Goal: Task Accomplishment & Management: Manage account settings

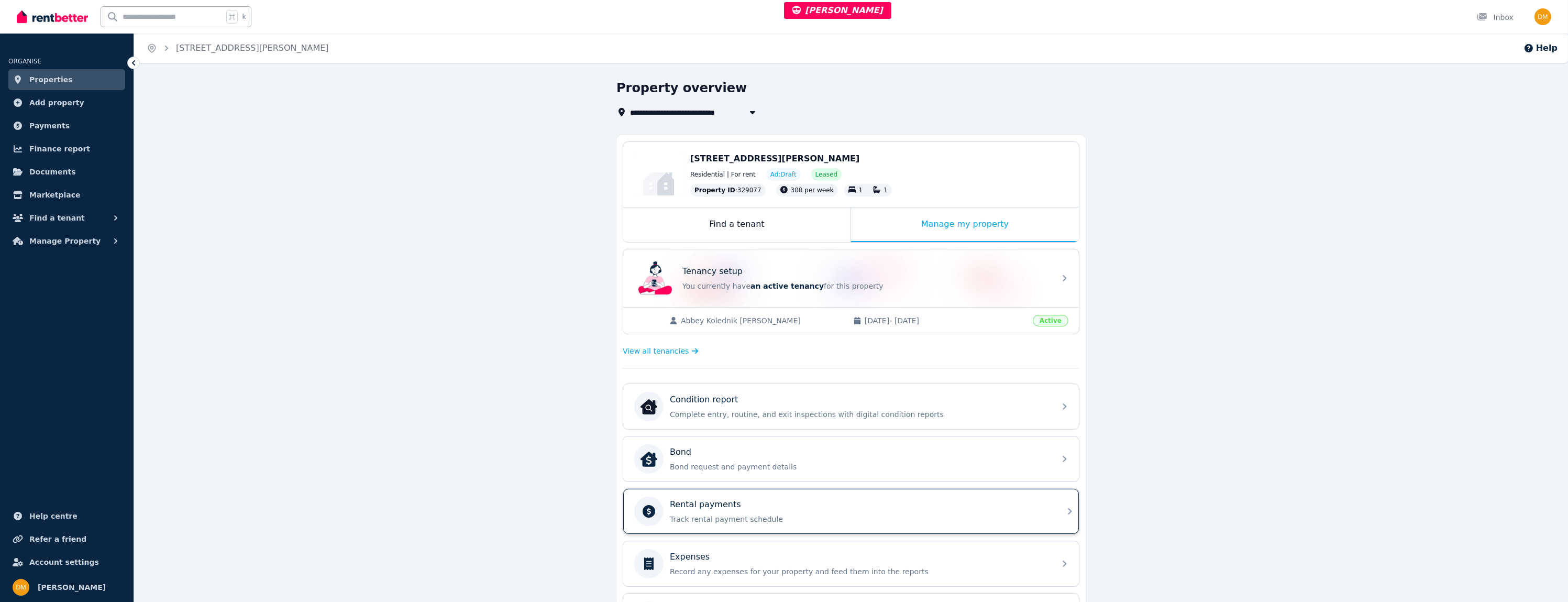
click at [752, 516] on p "Track rental payment schedule" at bounding box center [859, 519] width 379 height 10
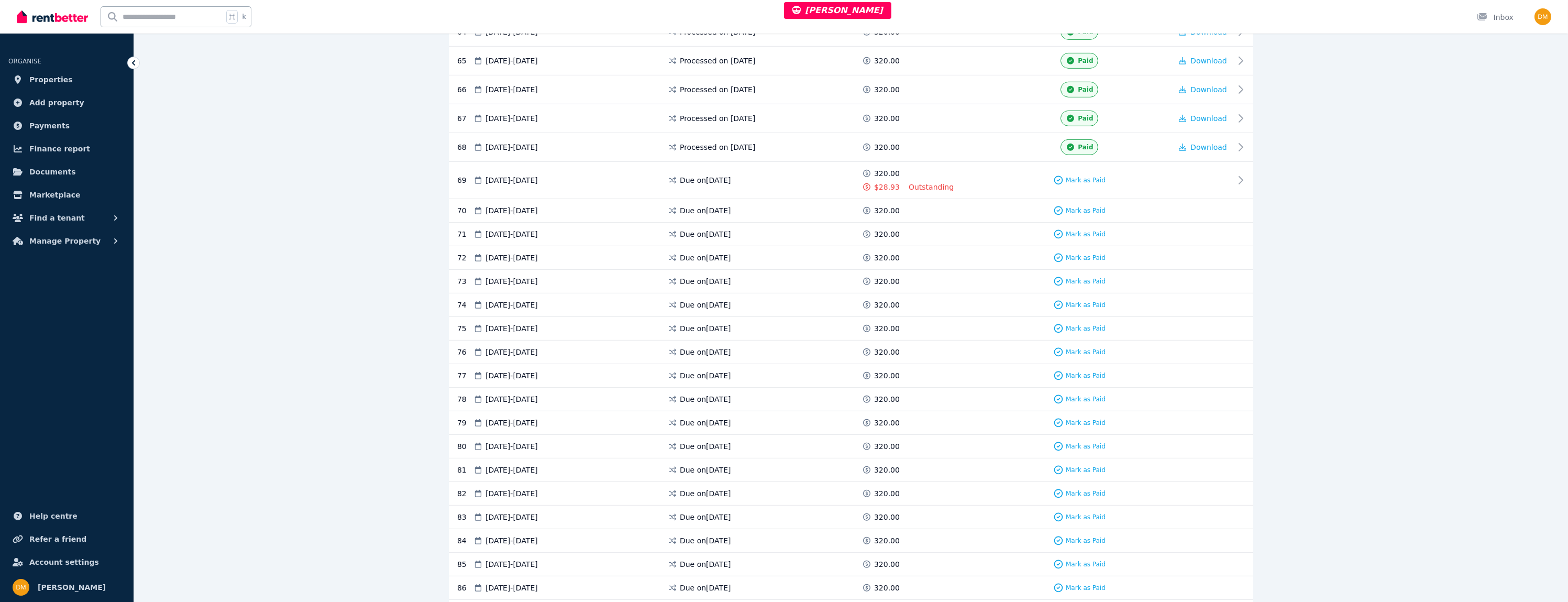
scroll to position [2024, 0]
click at [795, 200] on div "Due on [DATE]" at bounding box center [764, 211] width 194 height 24
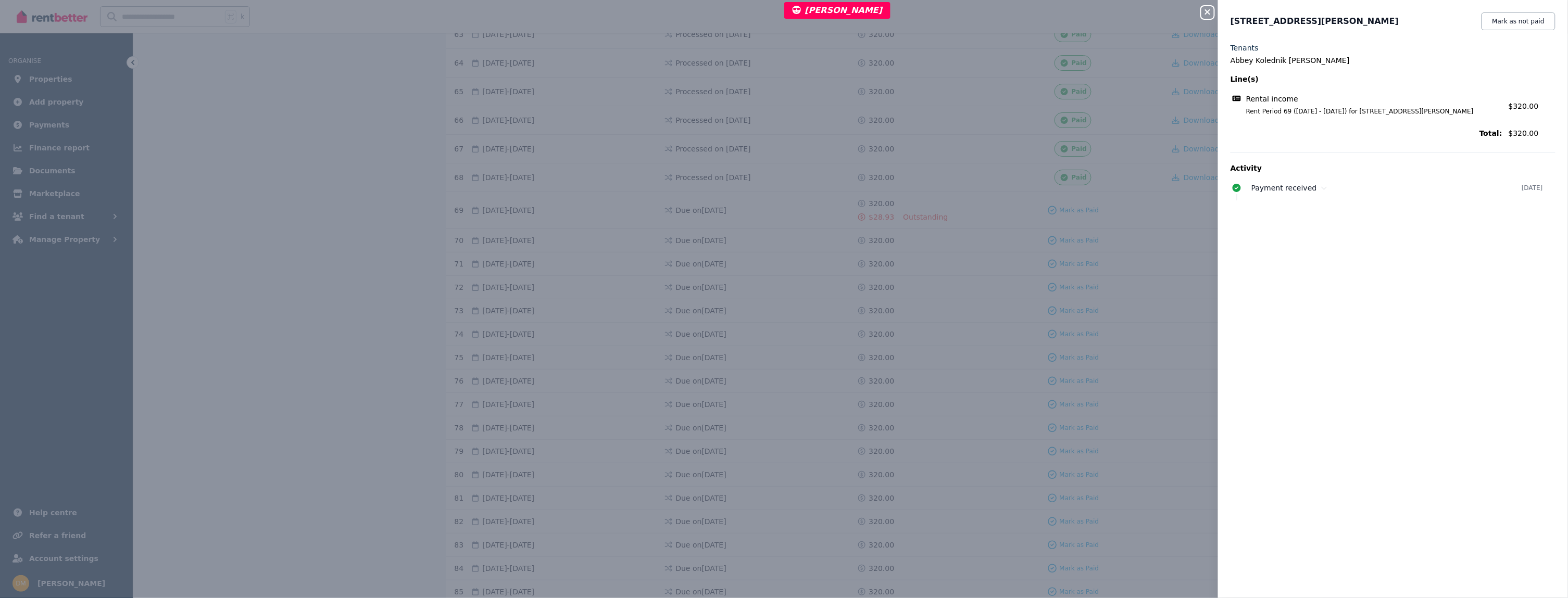
click at [791, 202] on div "Close panel [STREET_ADDRESS][PERSON_NAME] Mark as not paid Tenants Abbey Koledn…" at bounding box center [784, 299] width 1568 height 598
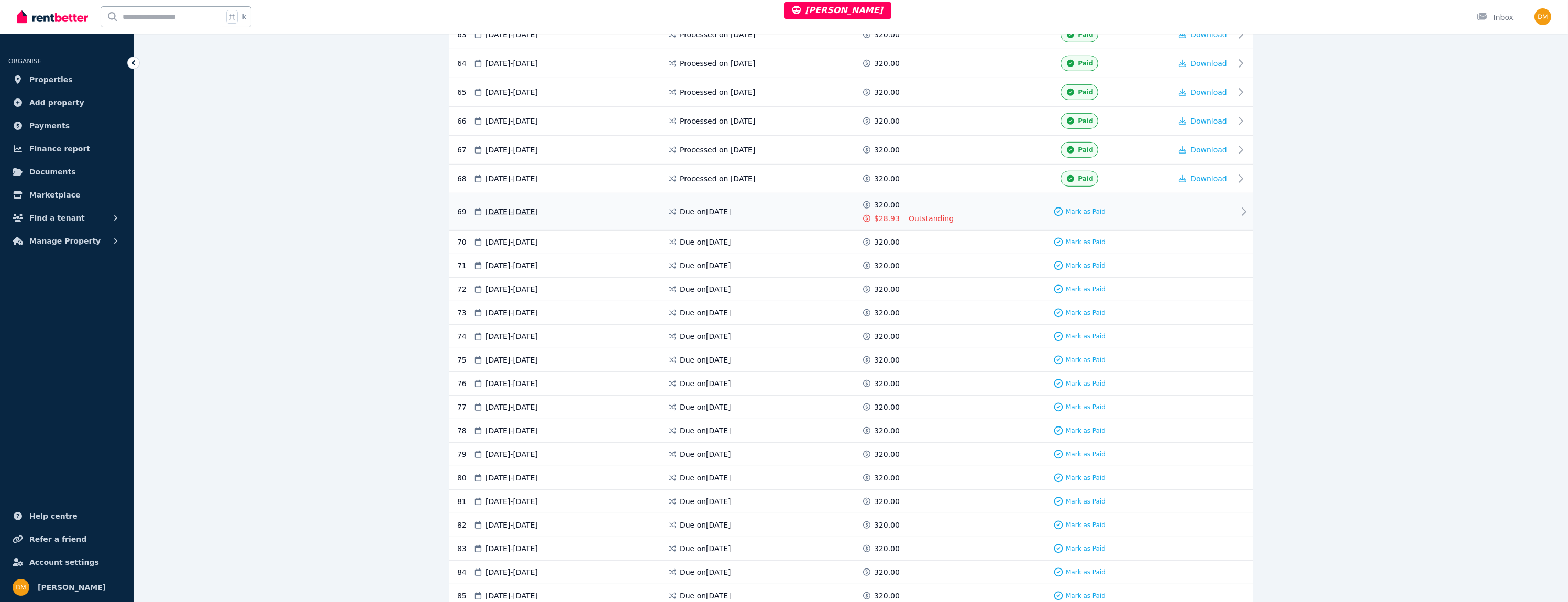
click at [797, 200] on div "Due on [DATE]" at bounding box center [764, 211] width 194 height 24
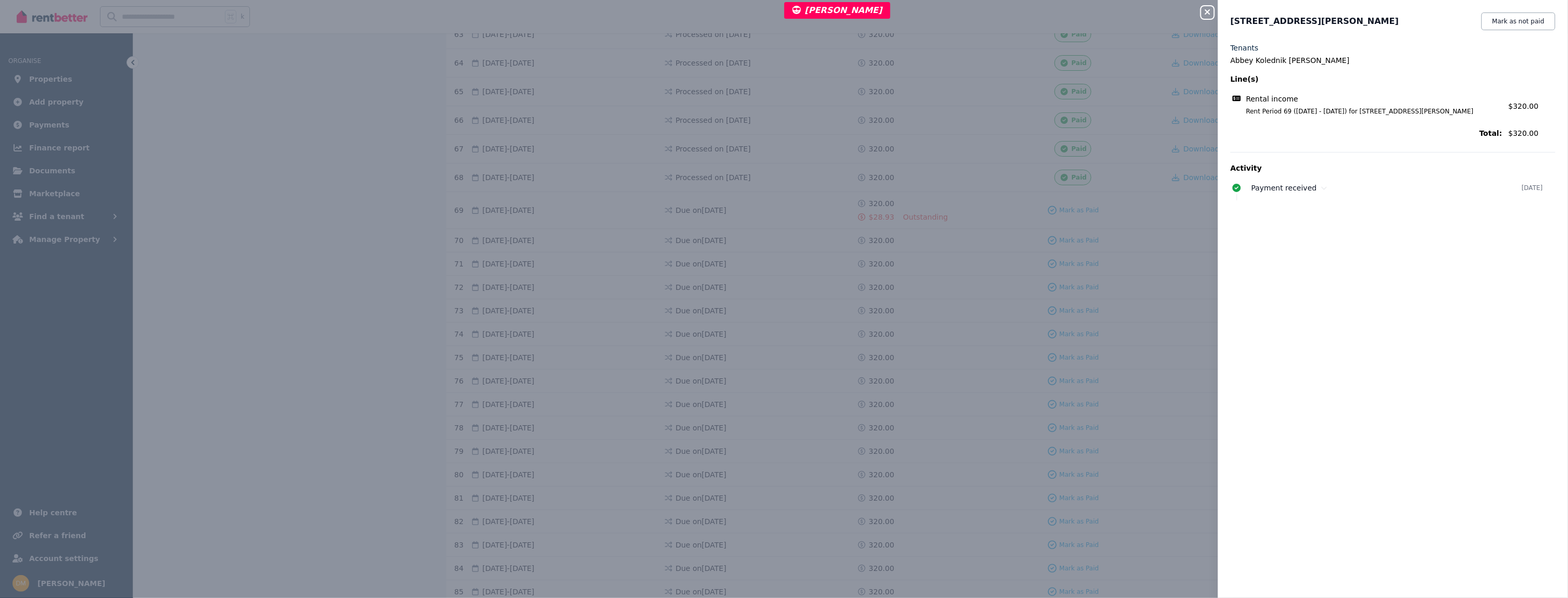
click at [866, 206] on div "Close panel [STREET_ADDRESS][PERSON_NAME] Mark as not paid Tenants Abbey Koledn…" at bounding box center [784, 299] width 1568 height 598
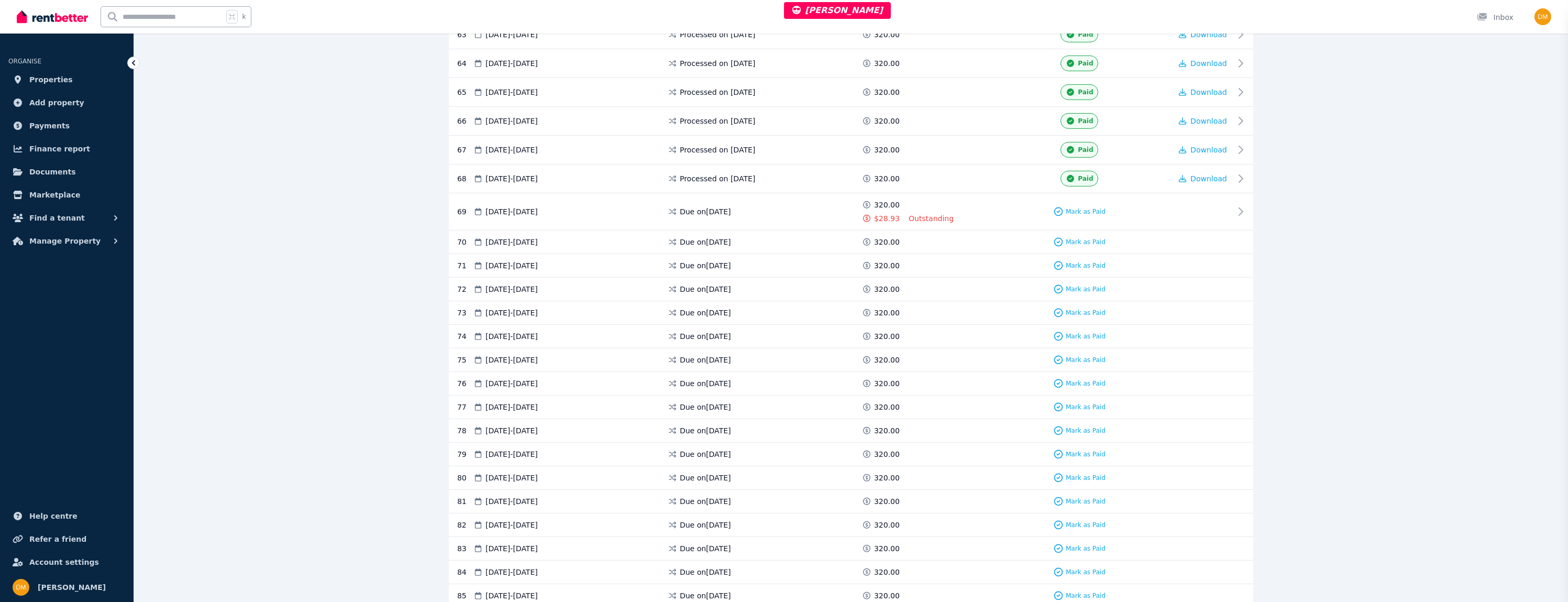
click at [795, 149] on div "Close panel [STREET_ADDRESS][PERSON_NAME]" at bounding box center [784, 301] width 1568 height 602
click at [805, 142] on div "Processed on [DATE]" at bounding box center [764, 150] width 194 height 16
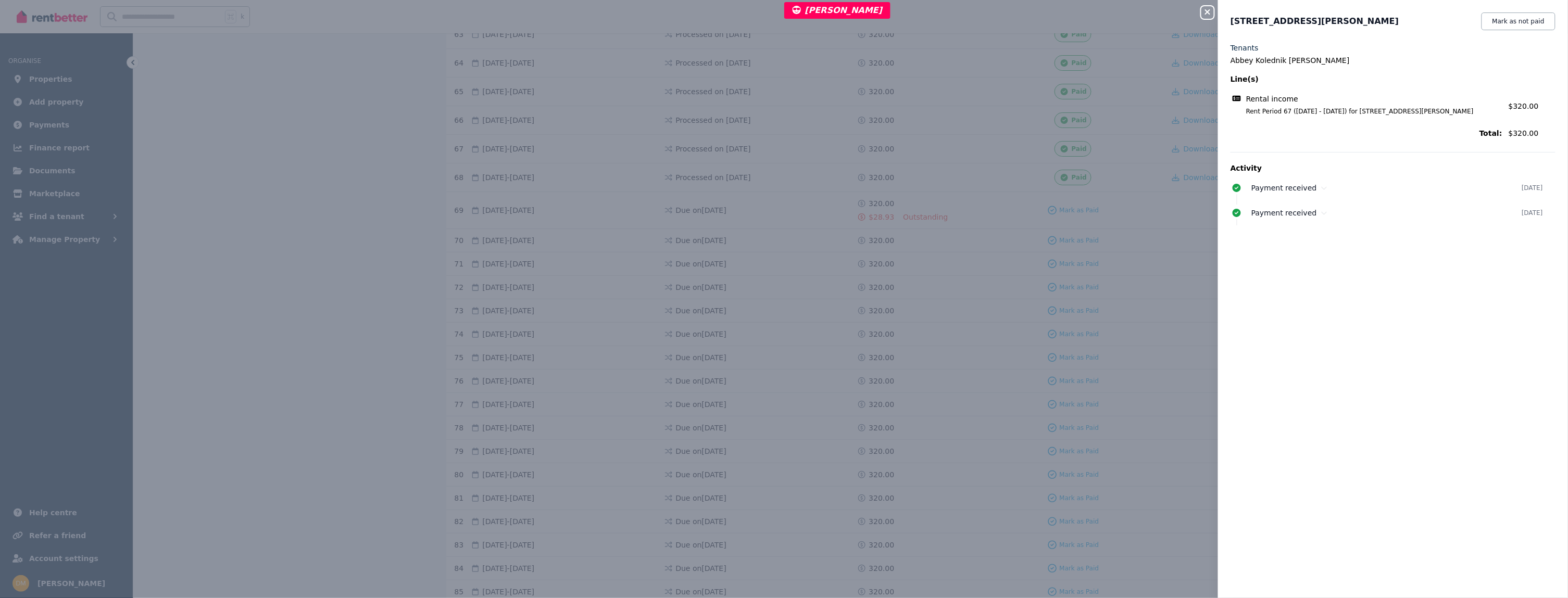
click at [1214, 14] on div "Close panel" at bounding box center [1212, 9] width 21 height 19
click at [1206, 13] on icon "button" at bounding box center [1208, 12] width 13 height 9
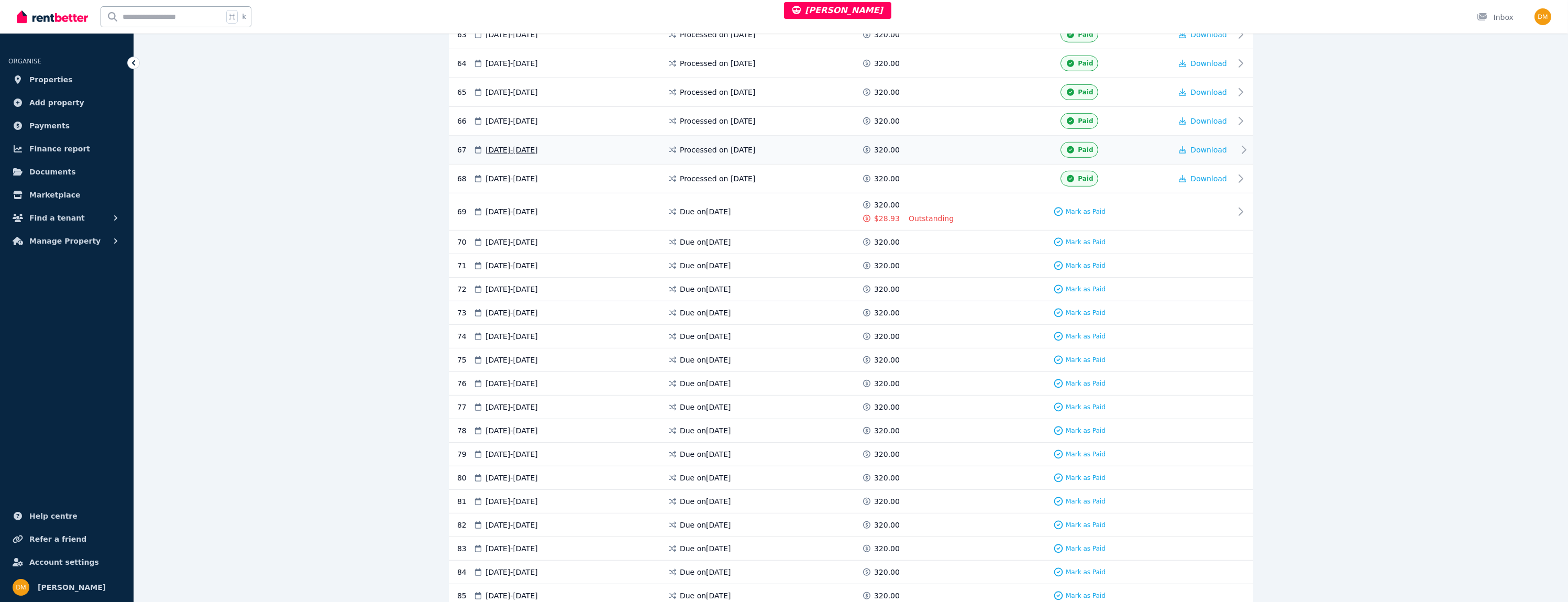
click at [957, 146] on span at bounding box center [948, 150] width 78 height 16
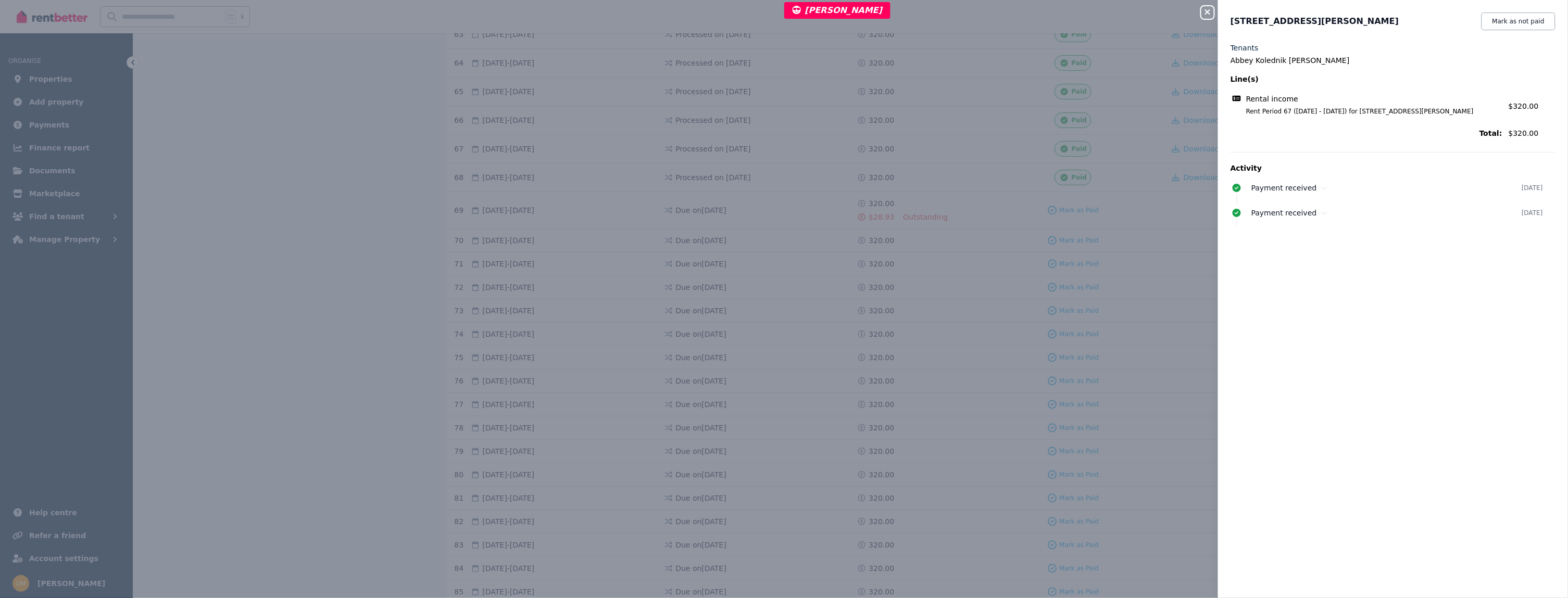
click at [1172, 139] on div "Close panel [STREET_ADDRESS][PERSON_NAME] Mark as not paid Tenants Abbey Koledn…" at bounding box center [784, 299] width 1568 height 598
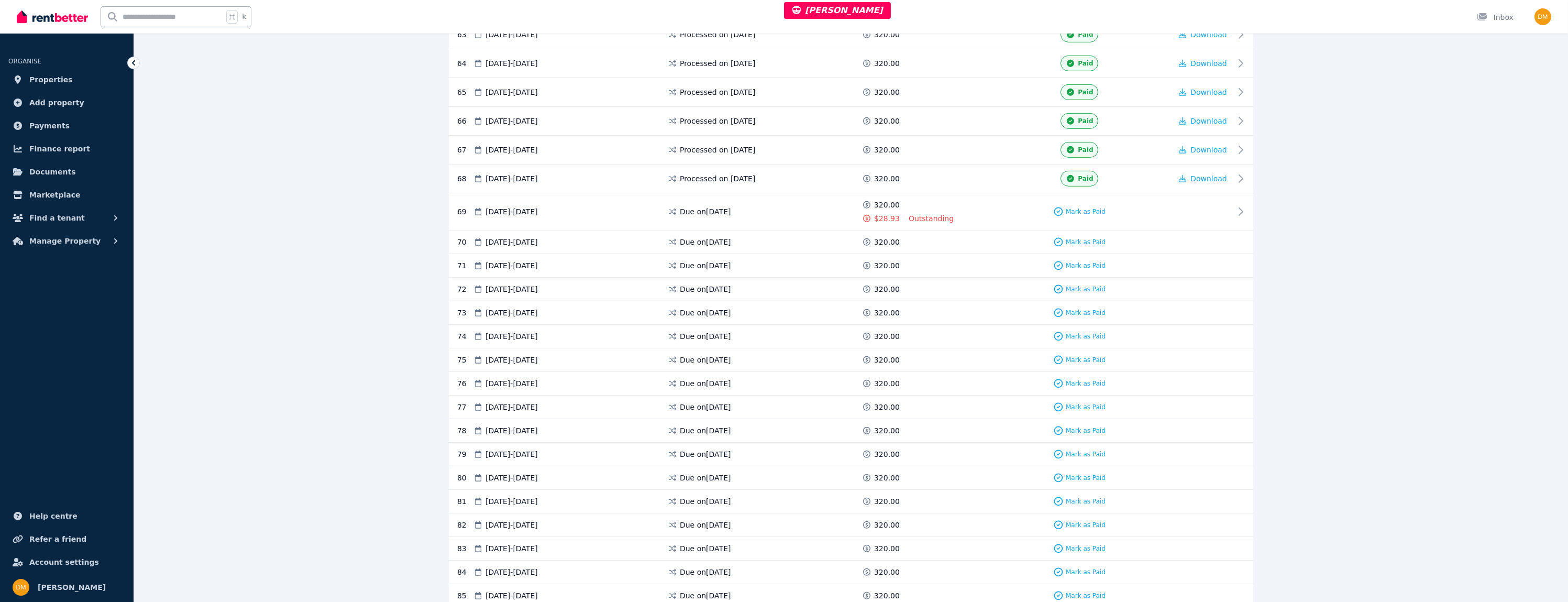
click at [1207, 146] on span "Download" at bounding box center [1209, 150] width 37 height 9
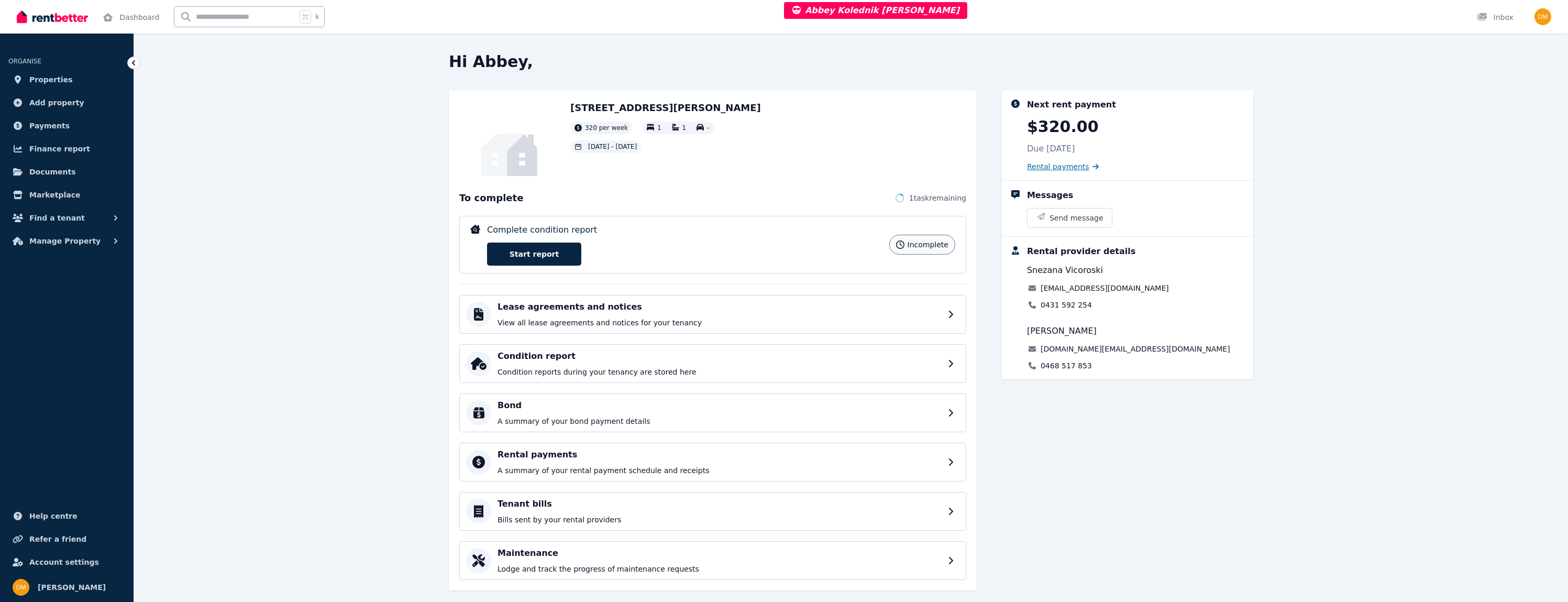
click at [1057, 164] on span "Rental payments" at bounding box center [1059, 167] width 62 height 10
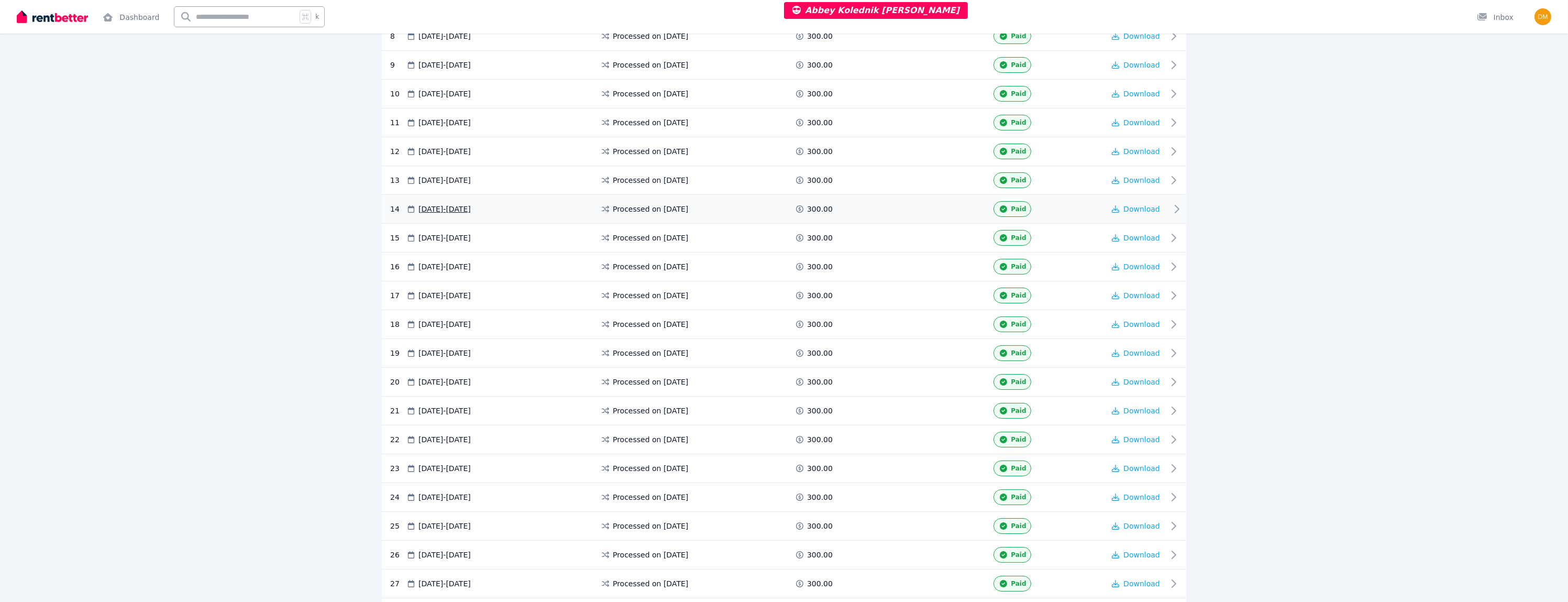
scroll to position [491, 0]
click at [887, 256] on div "19 16 Sep 2024 - 22 Sep 2024 Processed on 10 Sep 2024 300.00 Paid Download" at bounding box center [784, 269] width 805 height 29
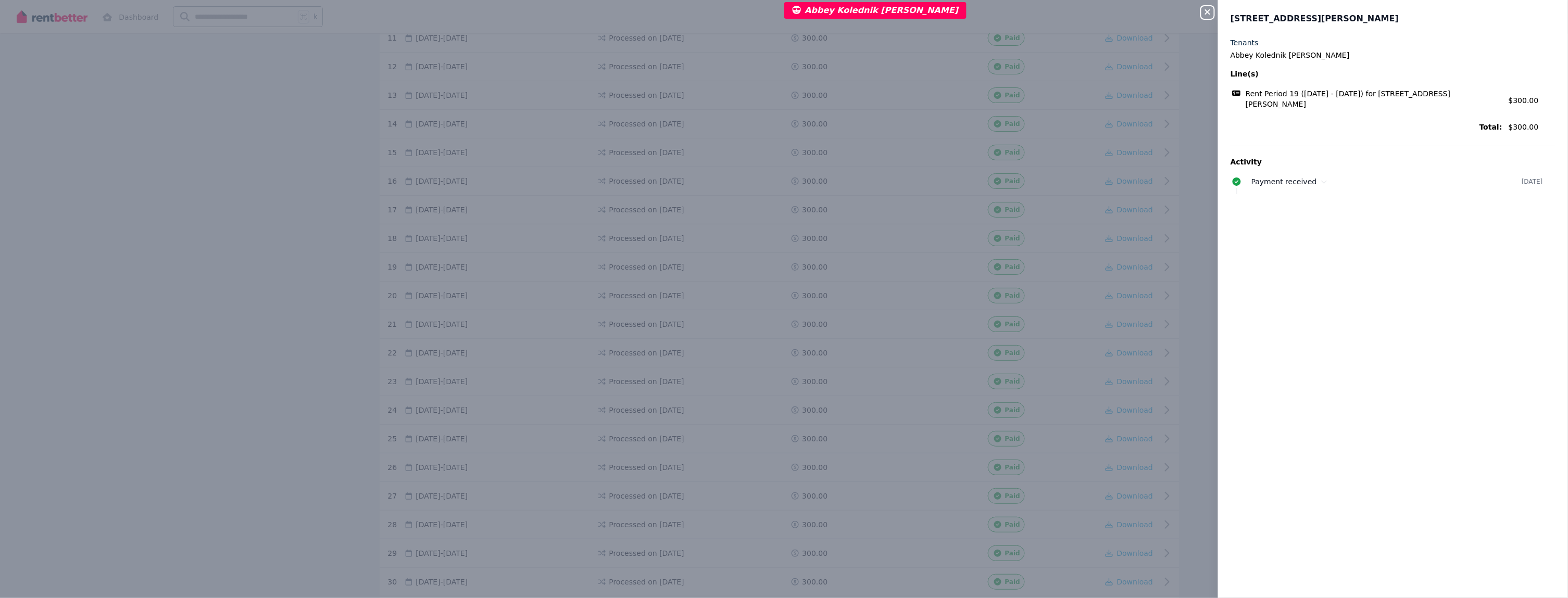
click at [900, 251] on div "Close panel 3/12 Frances Street, Gwynneville Tenants Abbey Kolednik Roe Line(s)…" at bounding box center [784, 299] width 1568 height 598
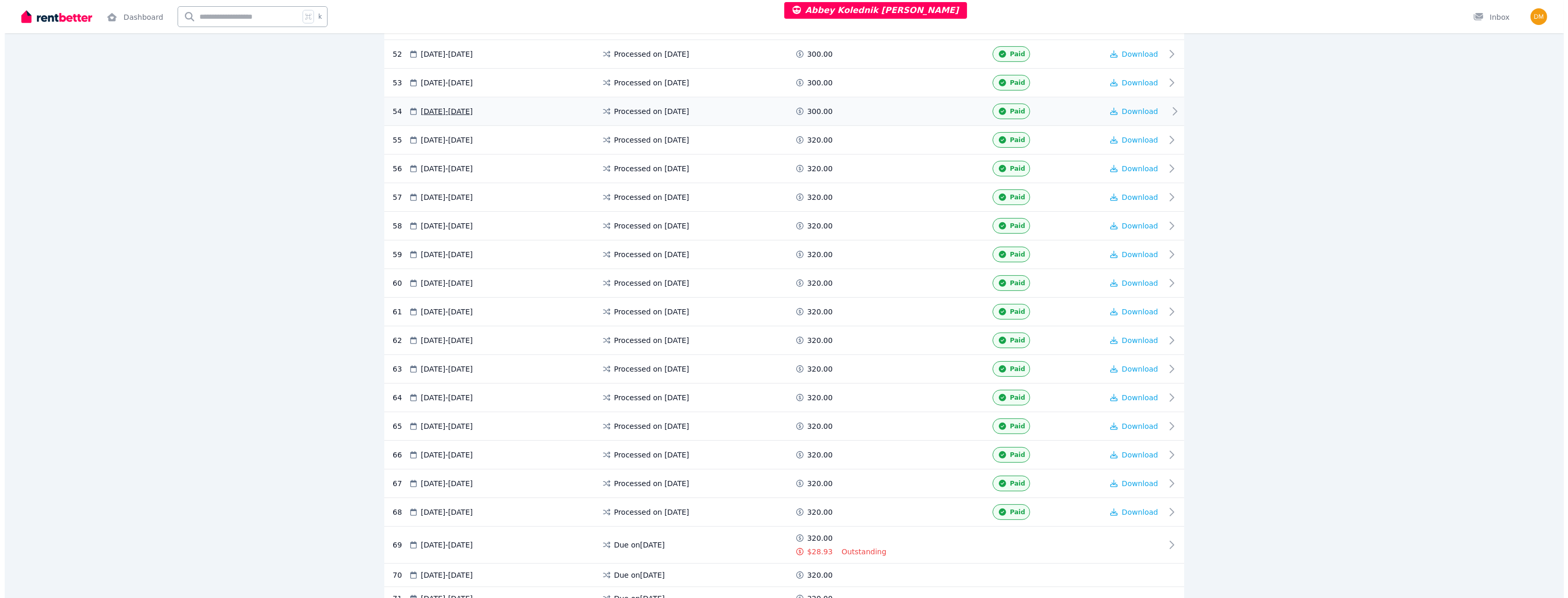
scroll to position [1667, 0]
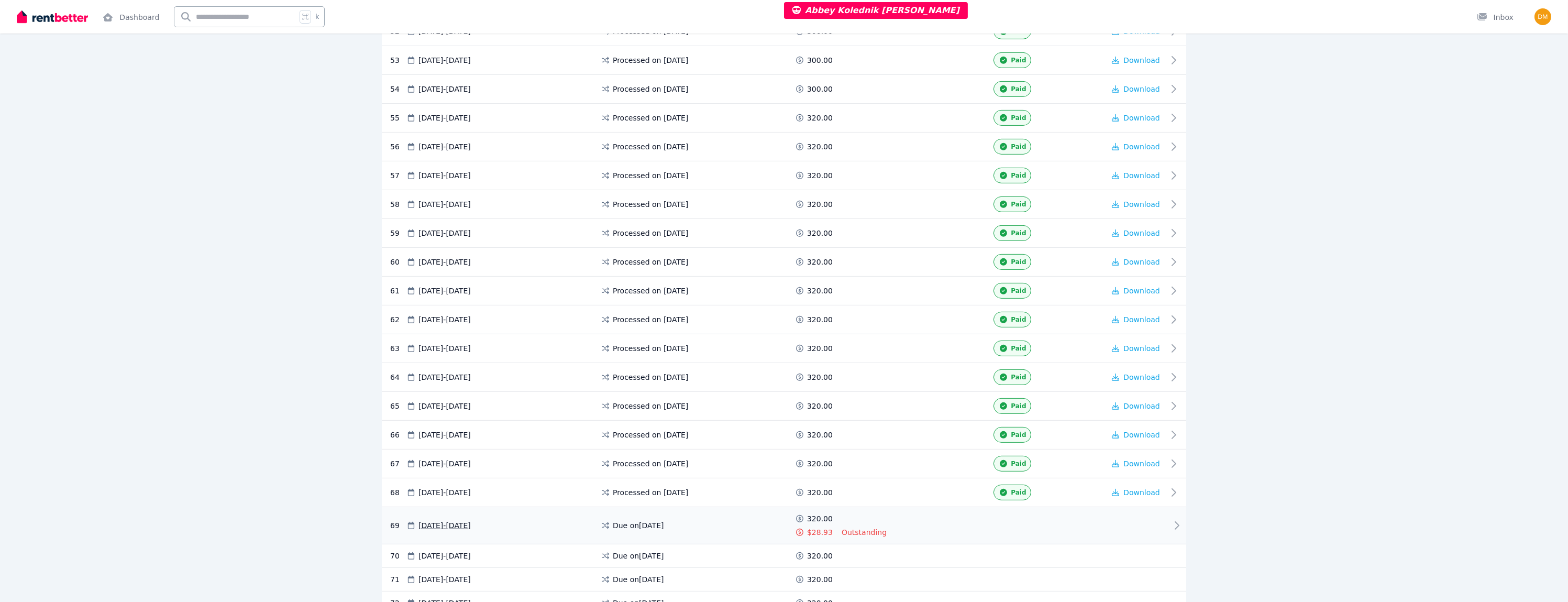
click at [854, 513] on div "Outstanding" at bounding box center [881, 525] width 78 height 24
